Goal: Complete application form

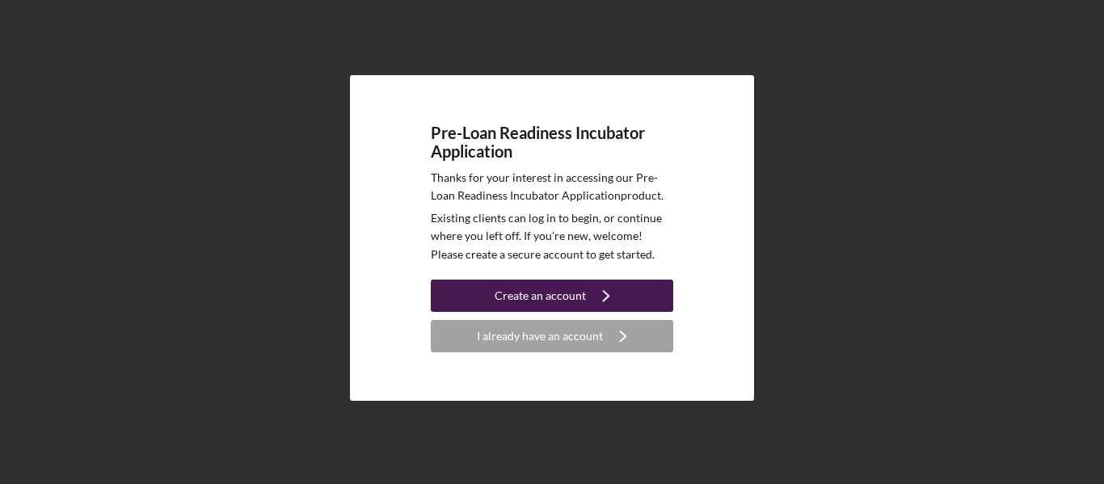
click at [588, 296] on icon "Icon/Navigate" at bounding box center [606, 296] width 40 height 40
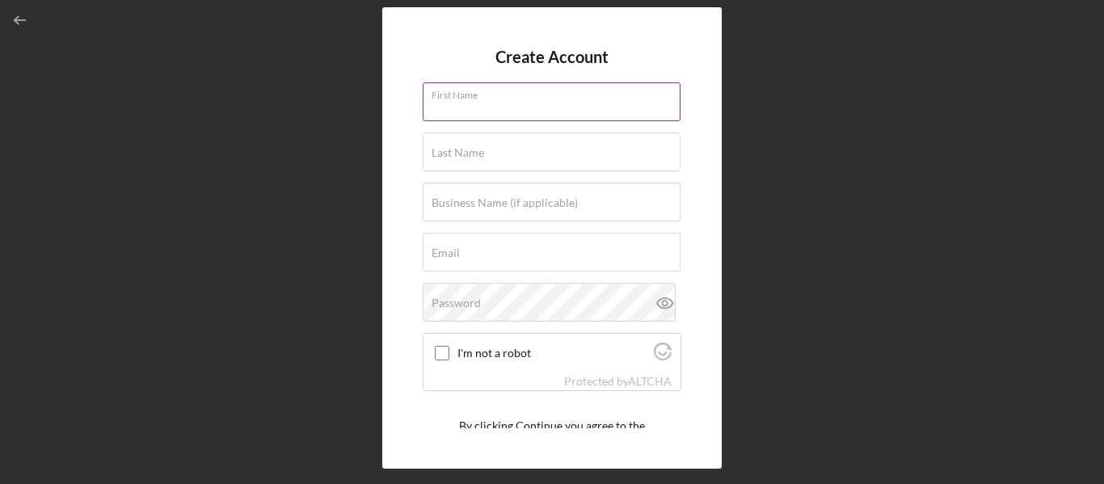
click at [487, 111] on input "First Name" at bounding box center [552, 101] width 258 height 39
type input "[PERSON_NAME]"
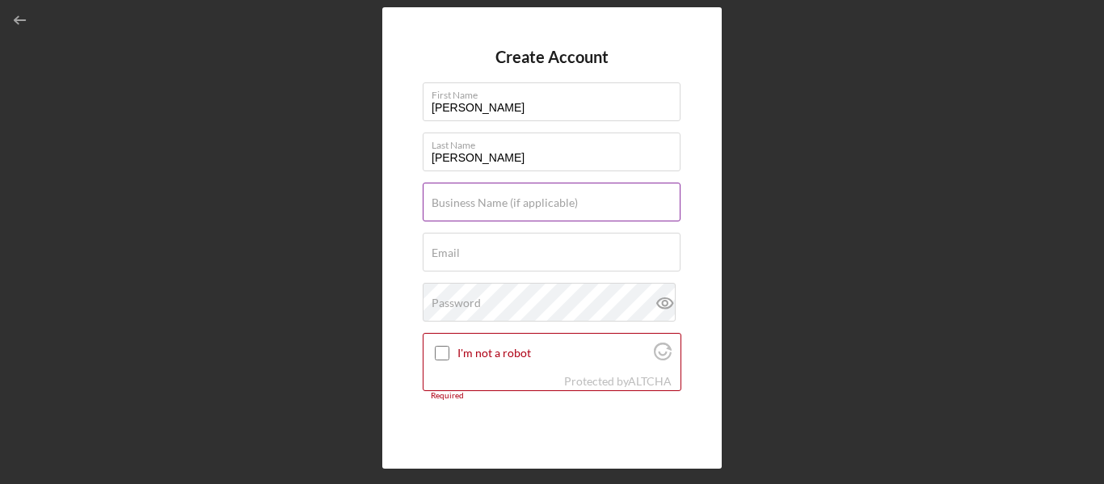
click at [466, 205] on label "Business Name (if applicable)" at bounding box center [505, 202] width 146 height 13
click at [466, 205] on input "Business Name (if applicable)" at bounding box center [552, 202] width 258 height 39
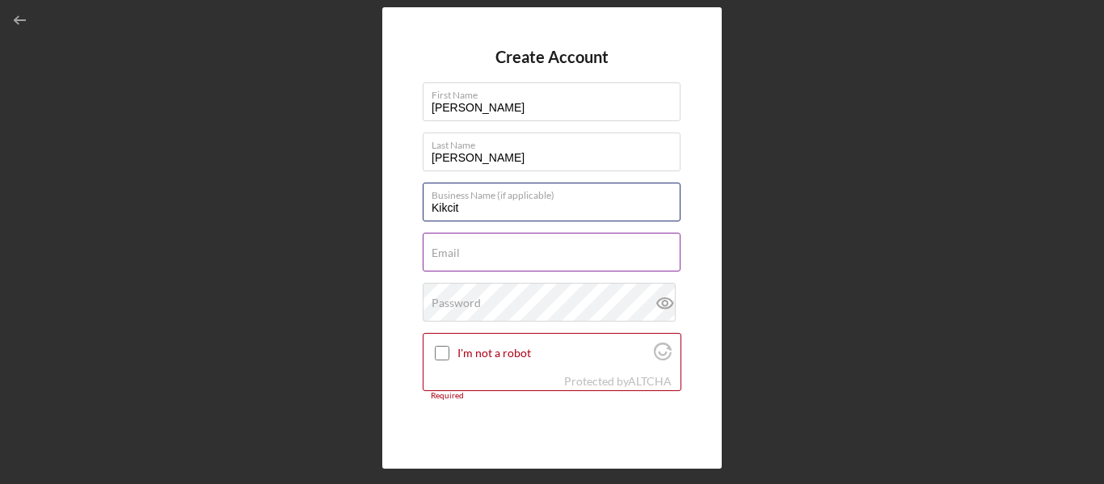
type input "Kikcit"
click at [461, 253] on input "Email" at bounding box center [552, 252] width 258 height 39
type input "[EMAIL_ADDRESS][DOMAIN_NAME]"
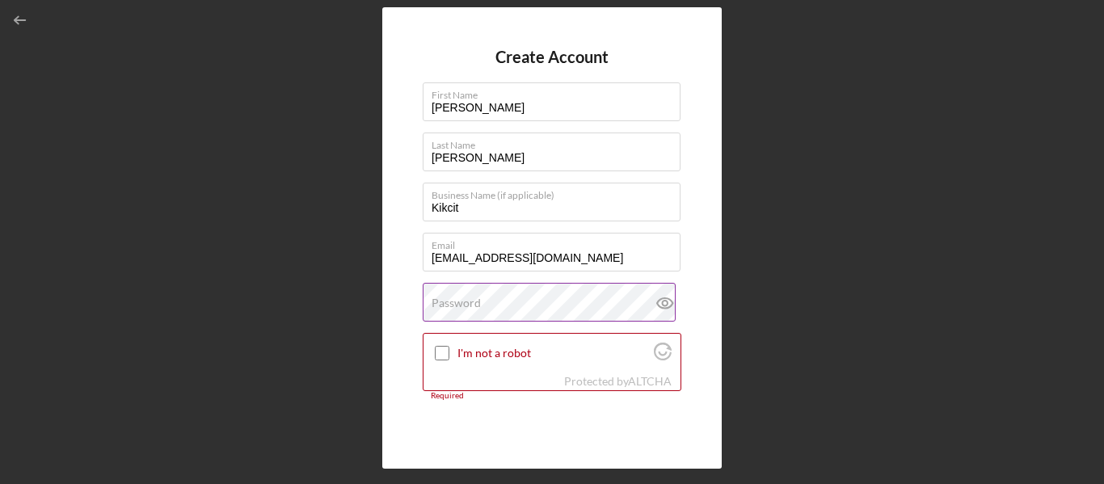
click at [516, 301] on div "Password" at bounding box center [552, 303] width 259 height 40
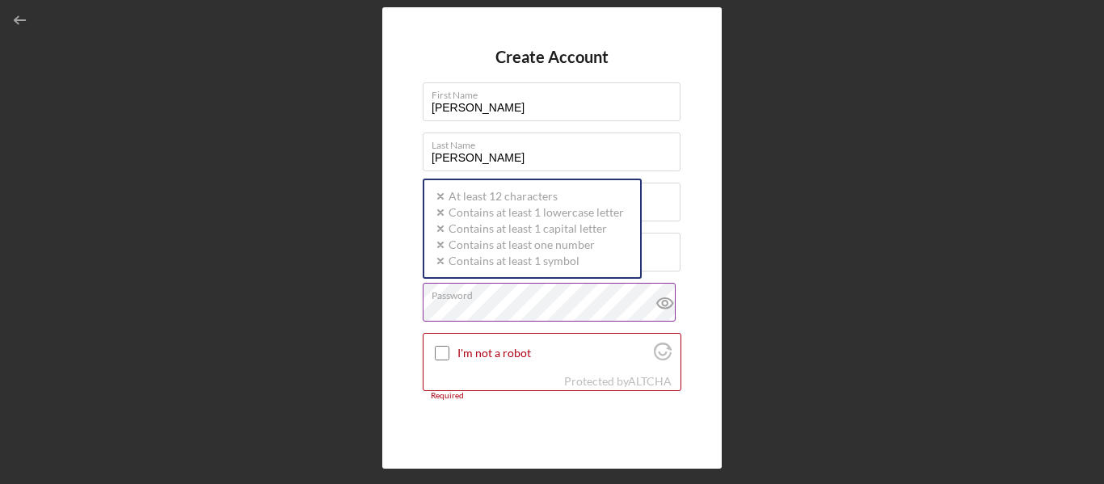
click at [516, 301] on div "Password Icon/icon-validation-no At least 12 characters Icon/icon-validation-no…" at bounding box center [552, 303] width 259 height 40
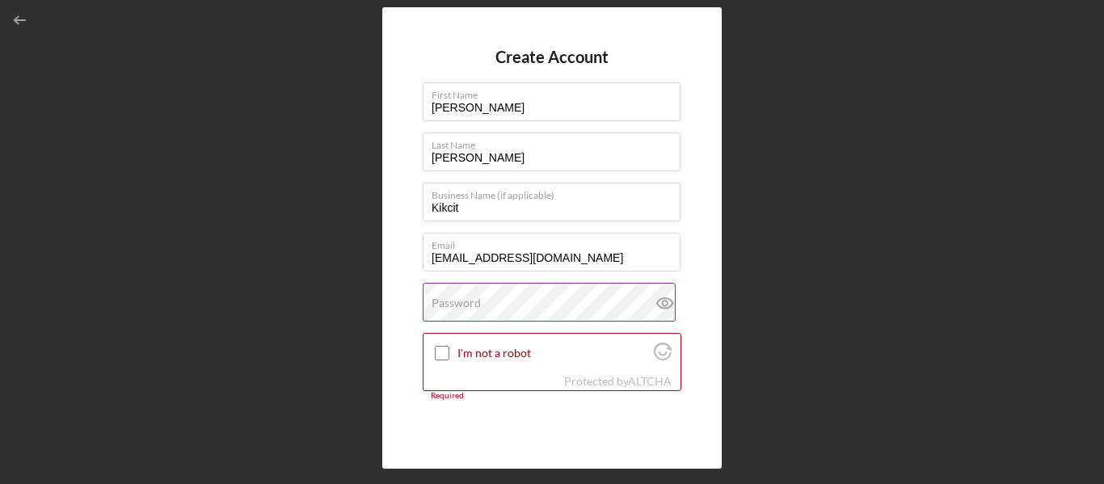
click at [665, 302] on icon at bounding box center [665, 303] width 40 height 40
click at [458, 302] on label "Password" at bounding box center [456, 303] width 49 height 13
click at [450, 352] on div at bounding box center [441, 353] width 19 height 19
click at [445, 352] on input "I'm not a robot" at bounding box center [442, 353] width 15 height 15
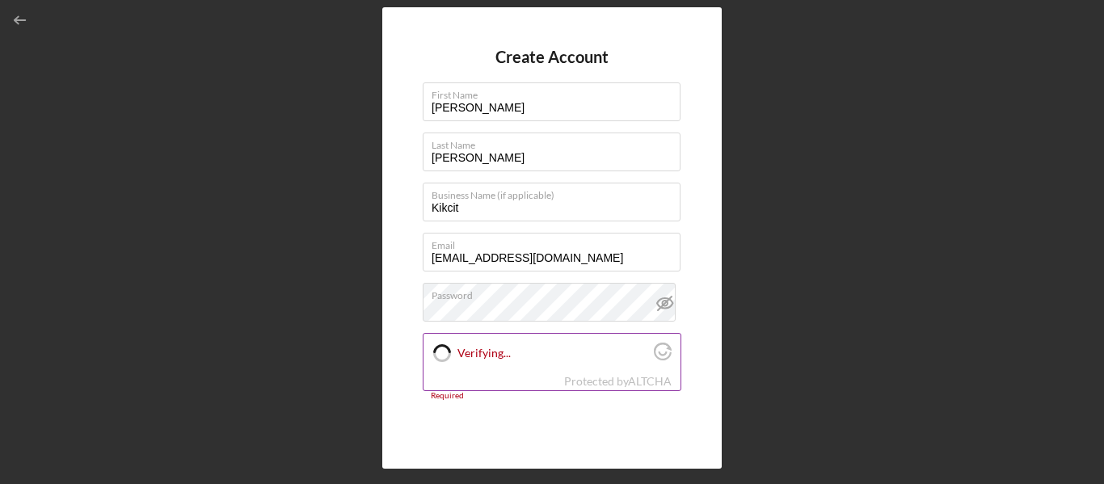
checkbox input "true"
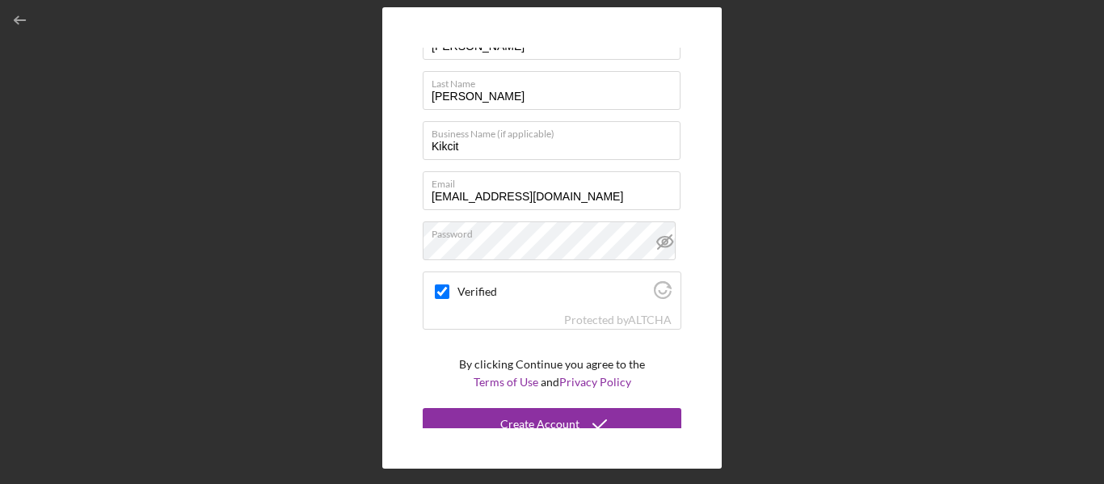
scroll to position [74, 0]
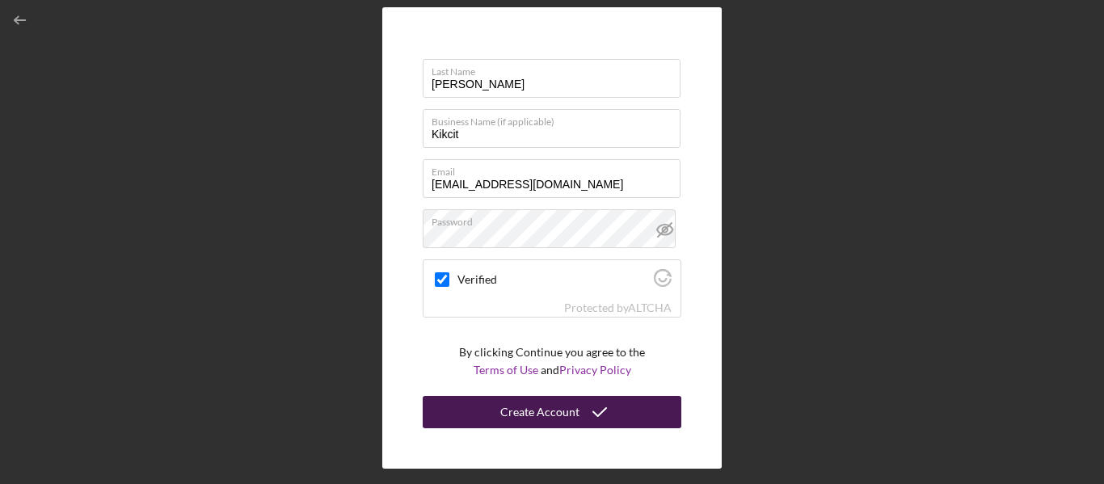
click at [580, 402] on icon "submit" at bounding box center [600, 412] width 40 height 40
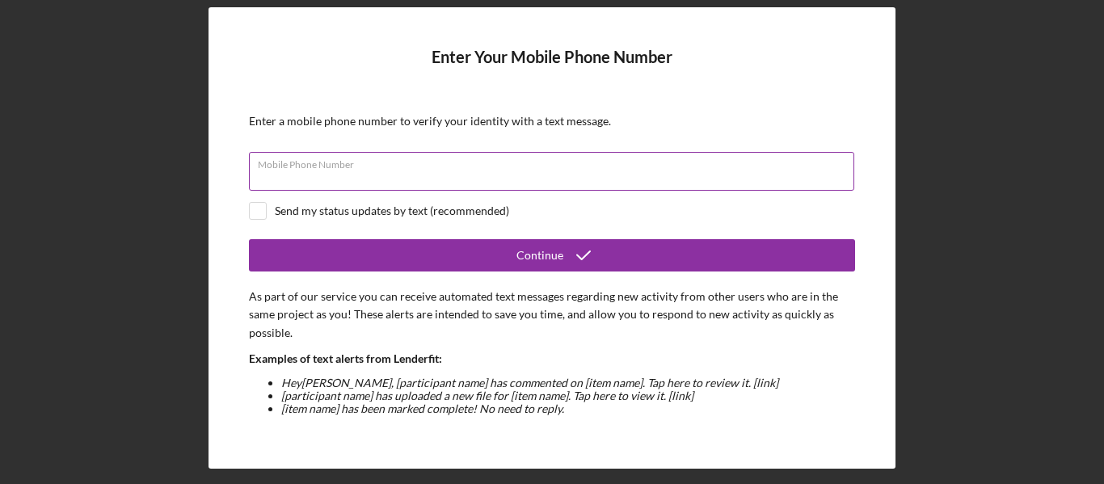
click at [433, 175] on input "Mobile Phone Number" at bounding box center [551, 171] width 605 height 39
type input "[PHONE_NUMBER]"
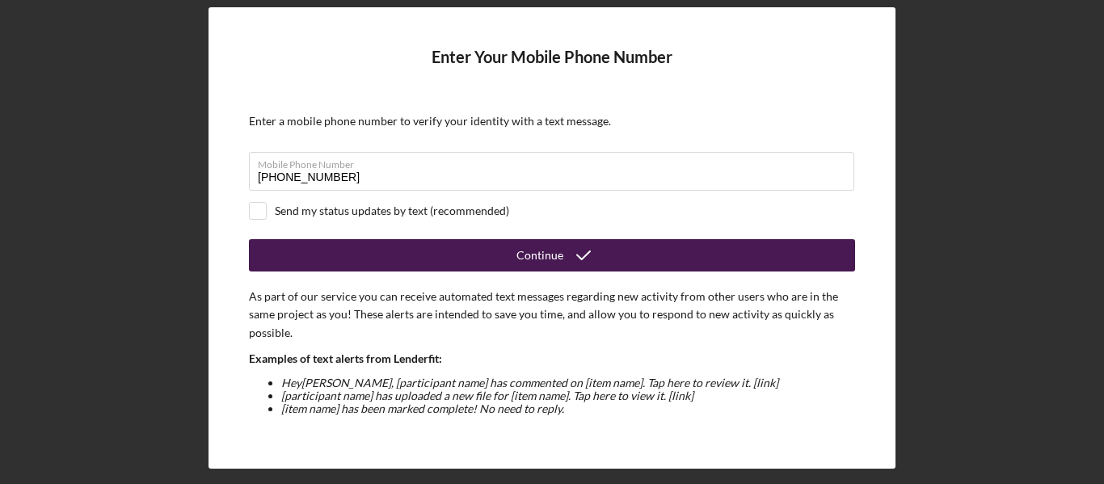
click at [399, 255] on button "Continue" at bounding box center [552, 255] width 606 height 32
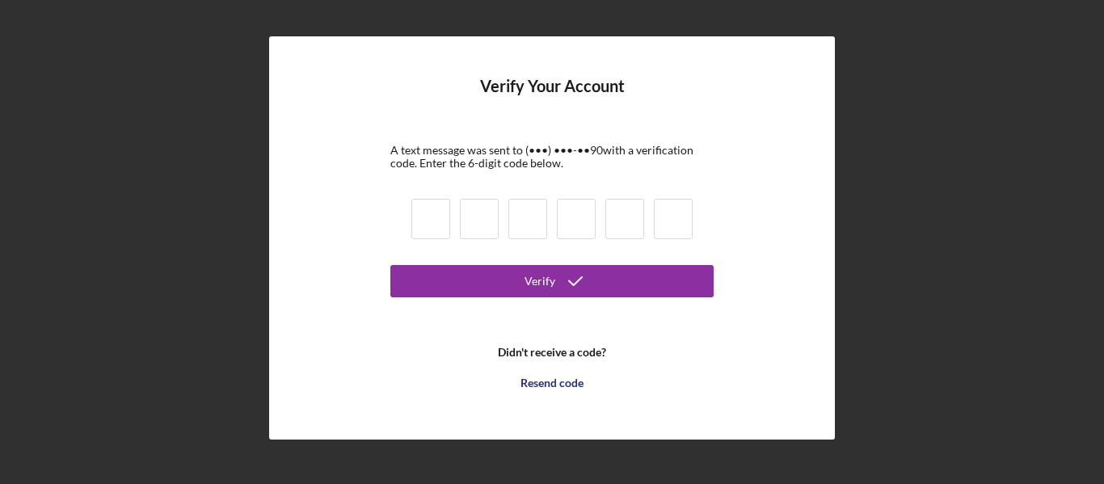
click at [441, 229] on input at bounding box center [430, 219] width 39 height 40
paste input "2"
type input "2"
type input "0"
type input "4"
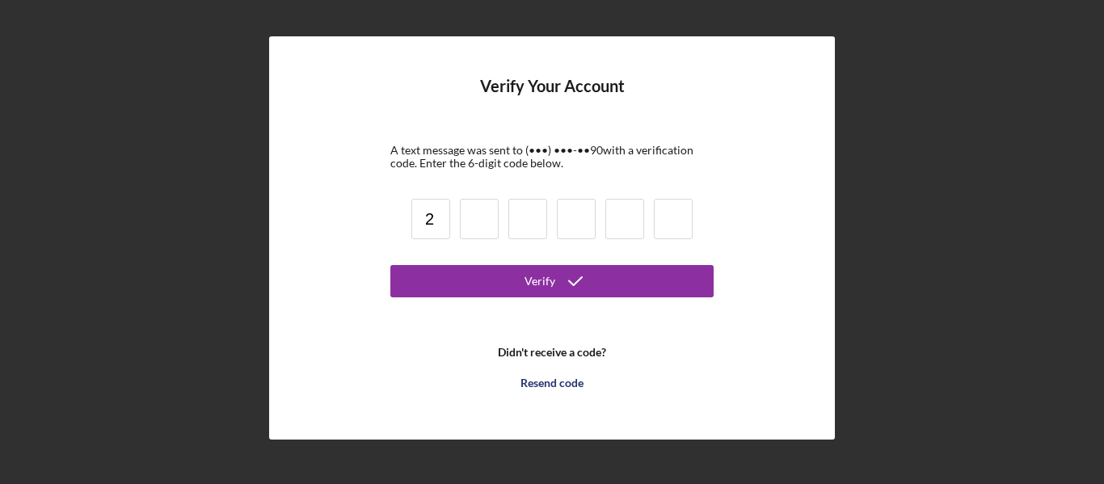
type input "0"
type input "6"
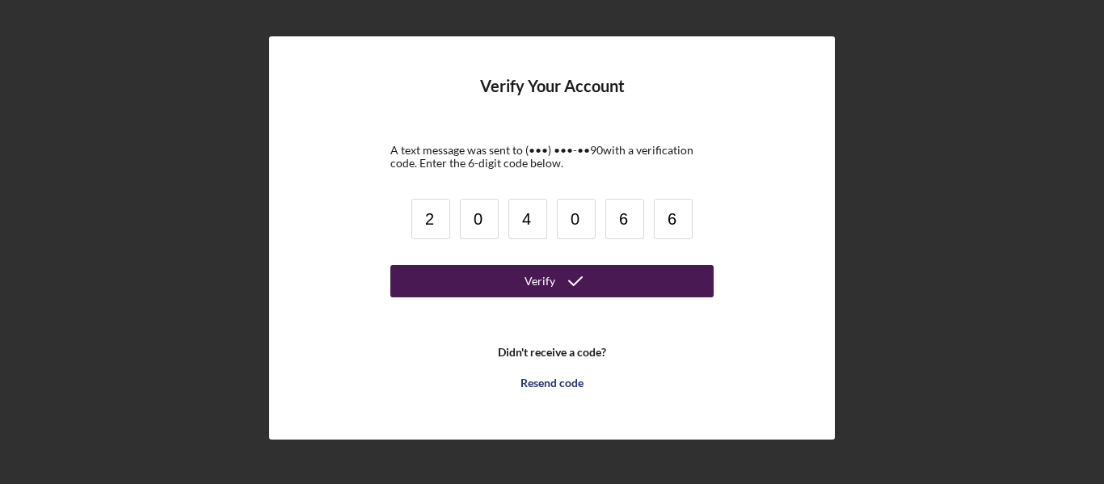
click at [521, 287] on button "Verify" at bounding box center [551, 281] width 323 height 32
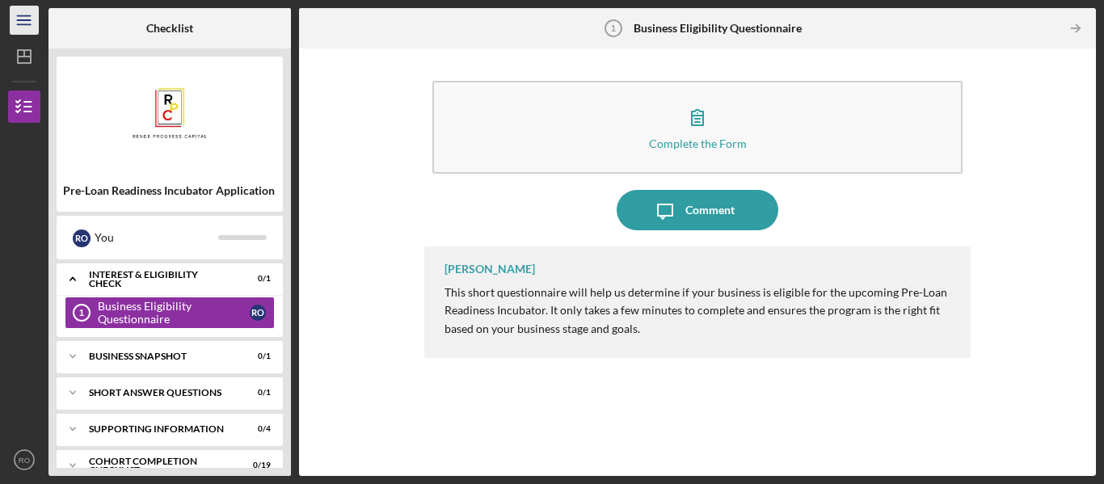
click at [19, 19] on icon "Icon/Menu" at bounding box center [24, 20] width 36 height 36
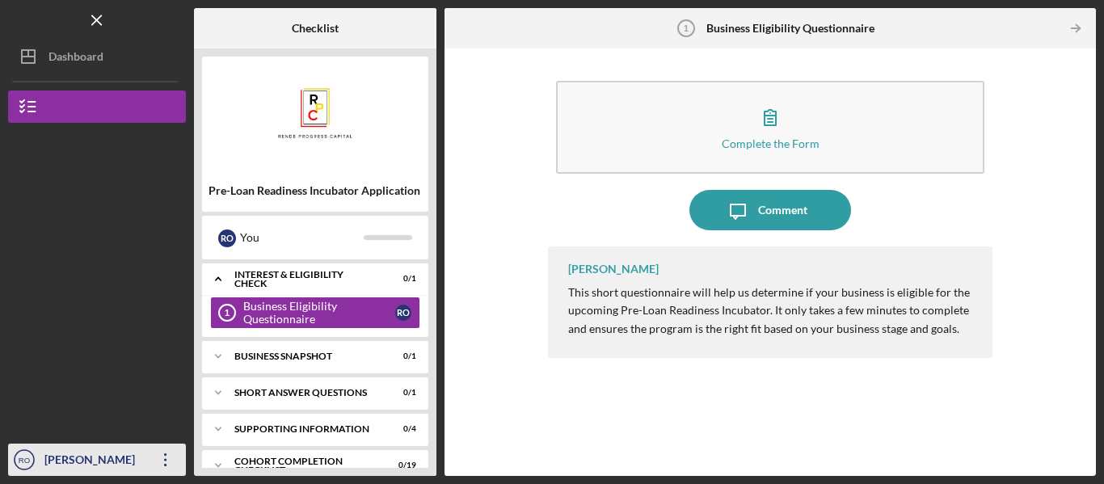
click at [162, 459] on icon "Icon/Overflow" at bounding box center [166, 460] width 40 height 40
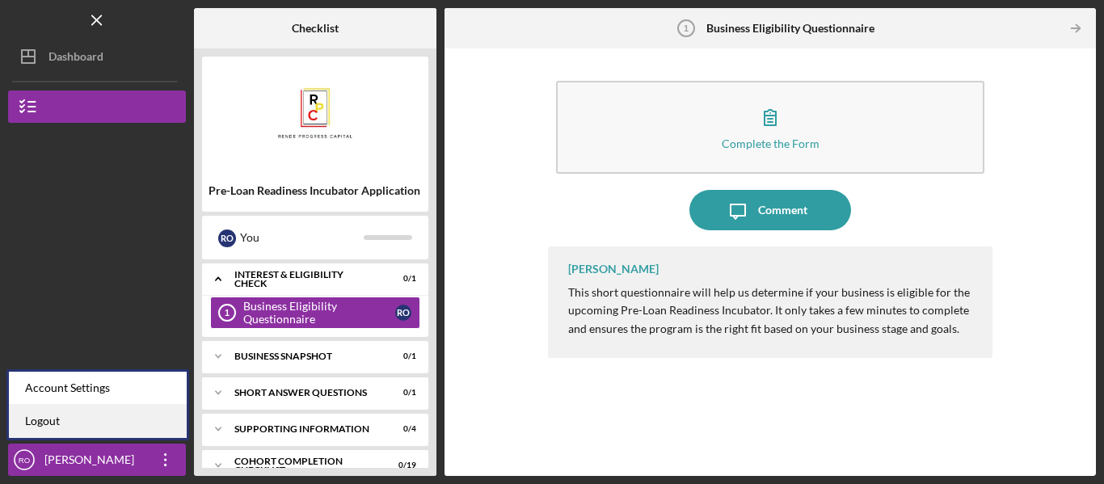
click at [56, 411] on link "Logout" at bounding box center [98, 421] width 178 height 33
